Goal: Navigation & Orientation: Find specific page/section

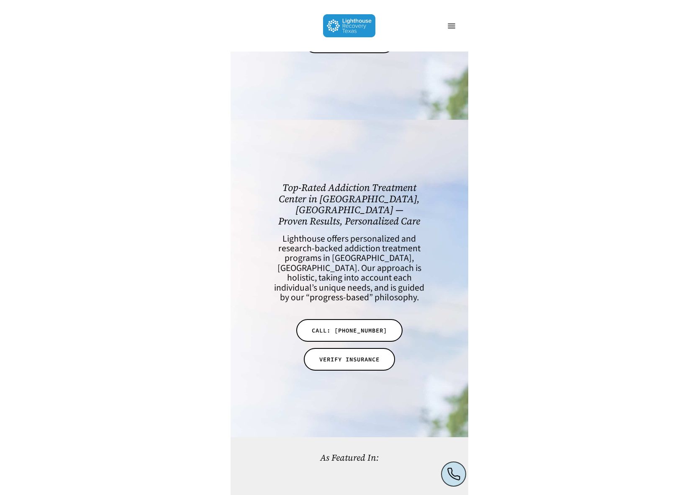
scroll to position [267, 0]
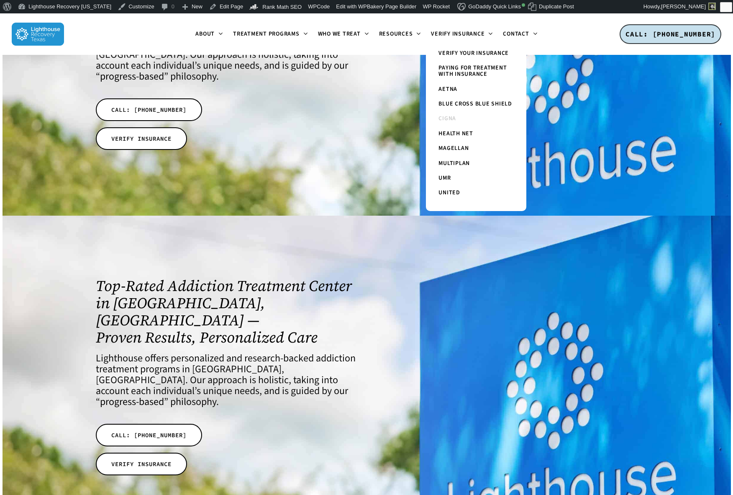
scroll to position [162, 0]
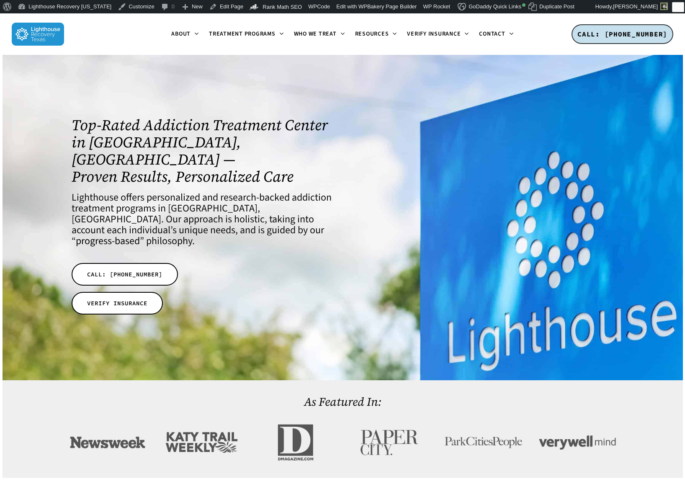
click at [285, 214] on h4 "Lighthouse offers personalized and research-backed addiction treatment programs…" at bounding box center [202, 219] width 260 height 54
click at [233, 108] on div "Top-Rated Addiction Treatment Center in Dallas, TX — Proven Results, Personaliz…" at bounding box center [342, 217] width 563 height 325
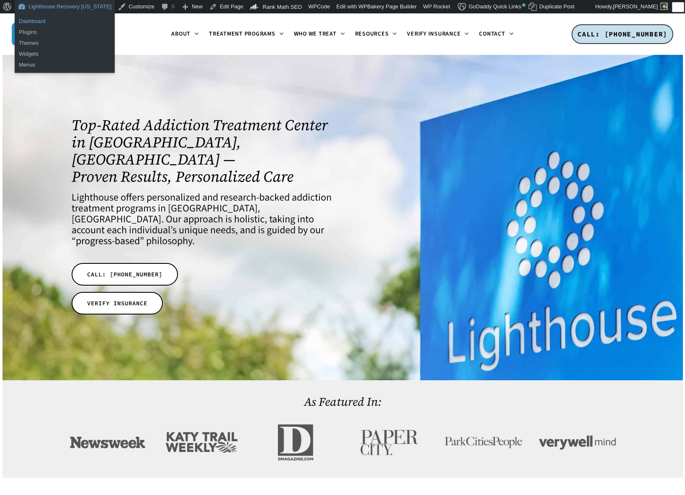
click at [23, 19] on link "Dashboard" at bounding box center [65, 21] width 100 height 11
click at [44, 7] on link "Lighthouse Recovery [US_STATE]" at bounding box center [65, 6] width 100 height 13
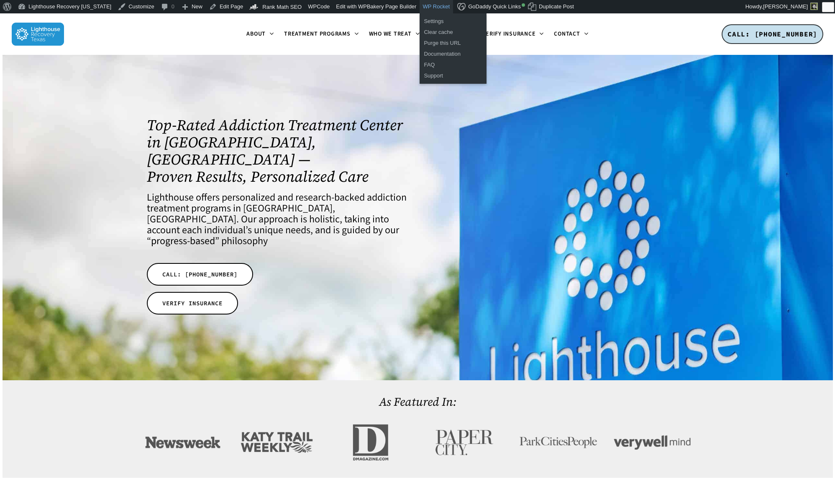
click at [425, 7] on link "WP Rocket" at bounding box center [436, 6] width 33 height 13
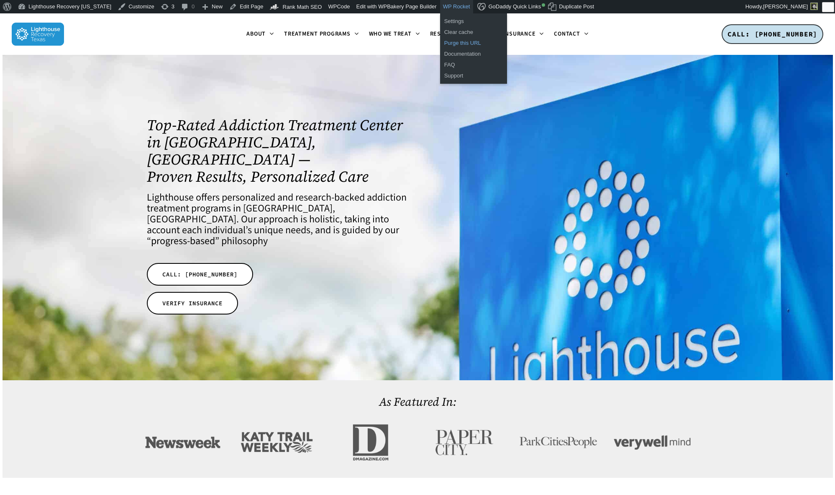
click at [452, 44] on link "Purge this URL" at bounding box center [473, 43] width 67 height 11
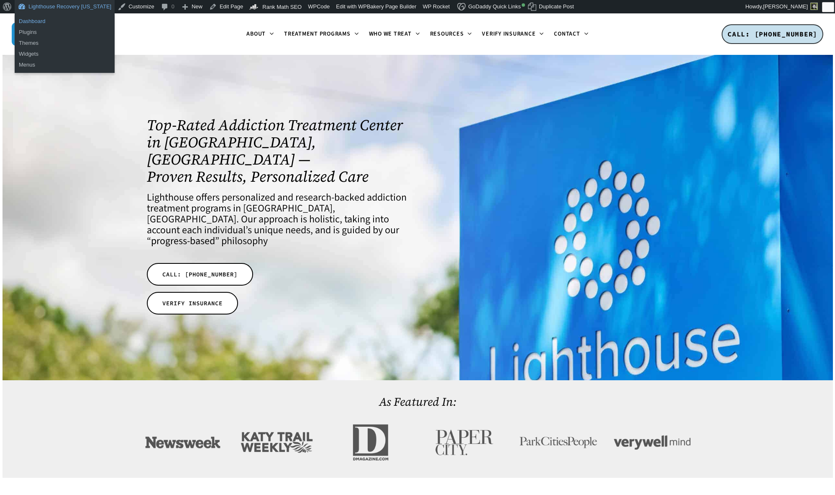
click at [43, 20] on link "Dashboard" at bounding box center [65, 21] width 100 height 11
click at [35, 22] on link "Dashboard" at bounding box center [65, 21] width 100 height 11
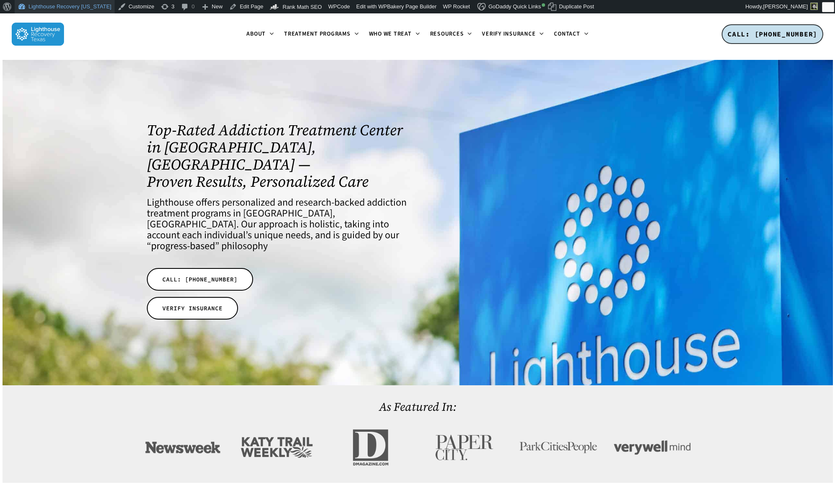
click at [44, 7] on link "Lighthouse Recovery [US_STATE]" at bounding box center [65, 6] width 100 height 13
drag, startPoint x: 730, startPoint y: 484, endPoint x: 394, endPoint y: 462, distance: 337.2
drag, startPoint x: 600, startPoint y: 465, endPoint x: 613, endPoint y: 464, distance: 13.9
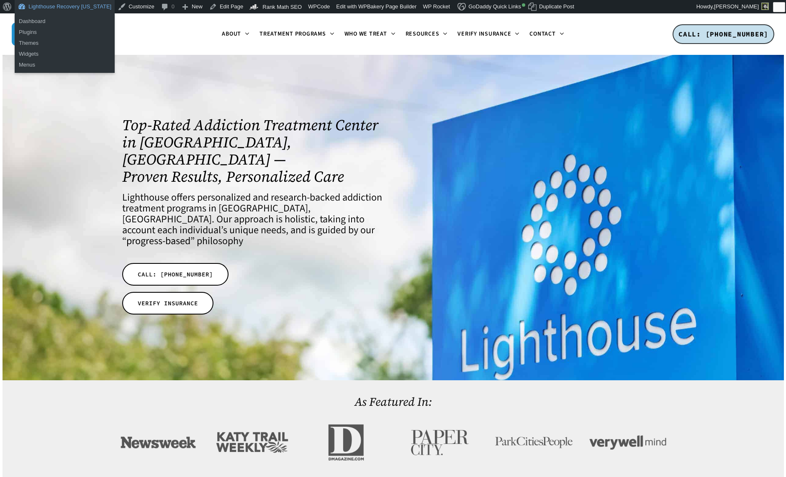
click at [50, 9] on link "Lighthouse Recovery [US_STATE]" at bounding box center [65, 6] width 100 height 13
